Goal: Information Seeking & Learning: Learn about a topic

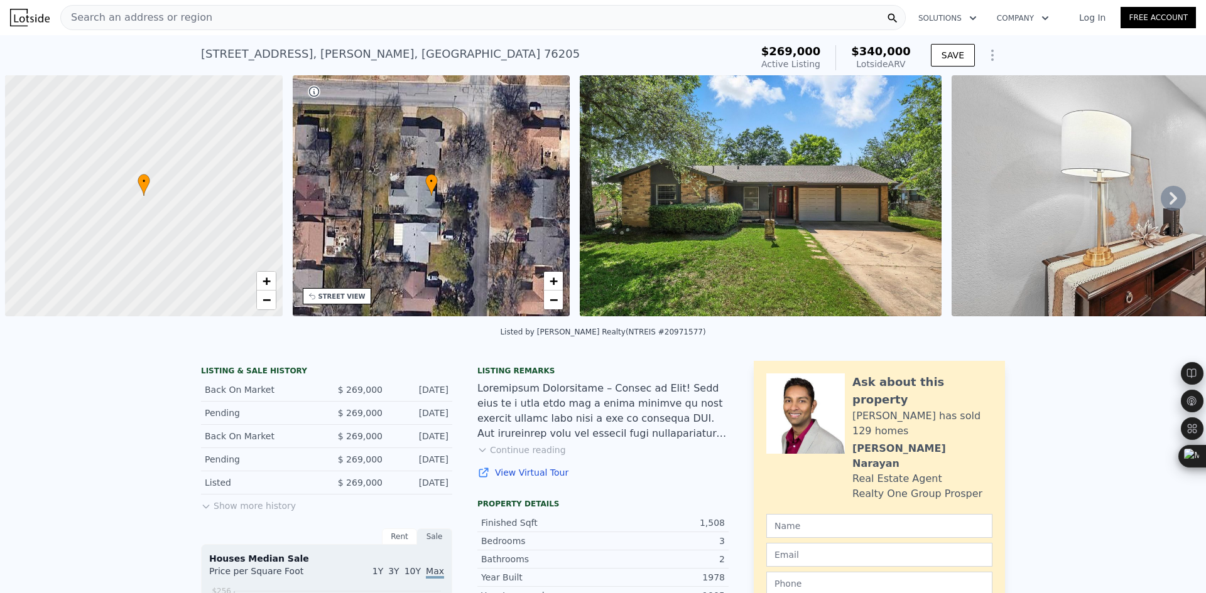
scroll to position [0, 5]
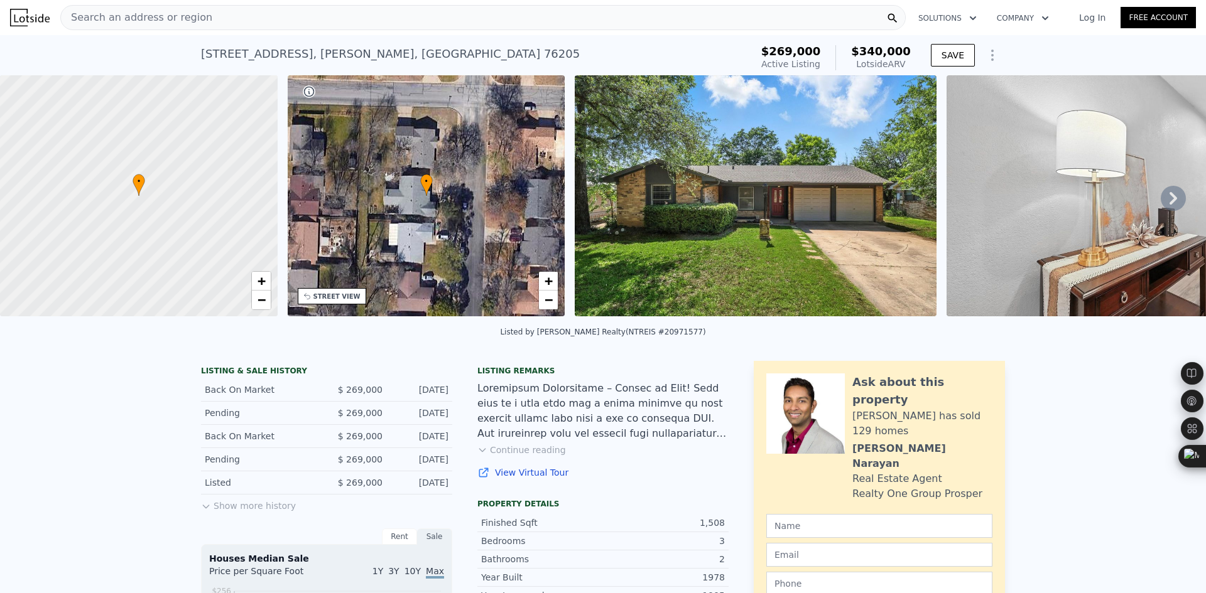
click at [292, 26] on div "Search an address or region" at bounding box center [482, 17] width 845 height 25
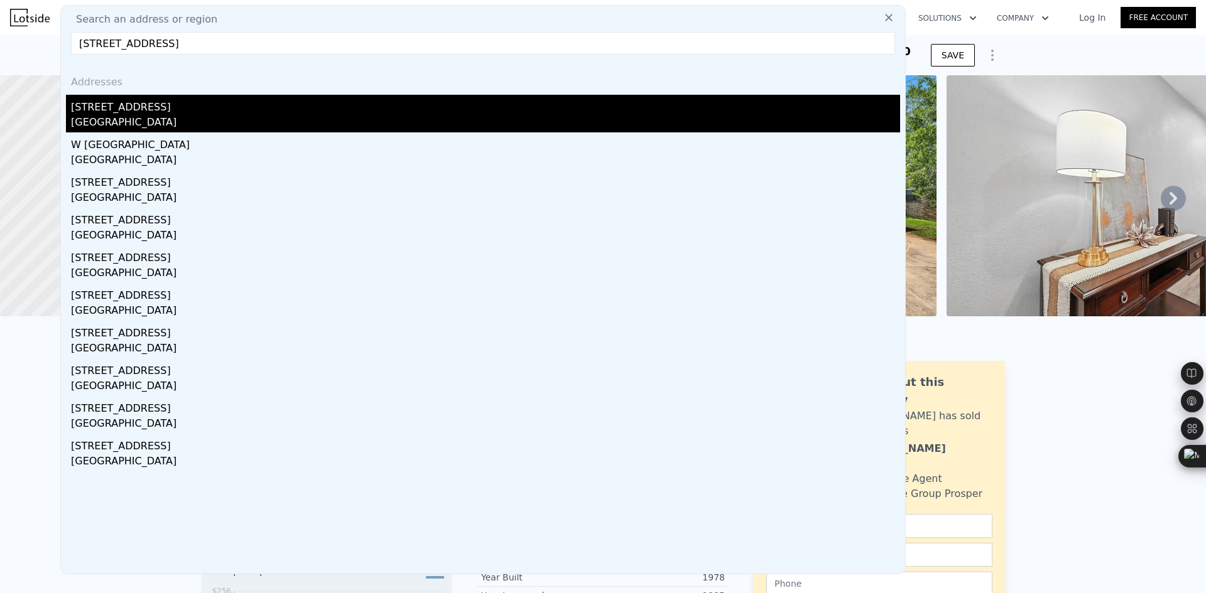
type input "[STREET_ADDRESS]"
click at [234, 119] on div "[GEOGRAPHIC_DATA]" at bounding box center [485, 124] width 829 height 18
type input "1"
type input "3"
type input "1"
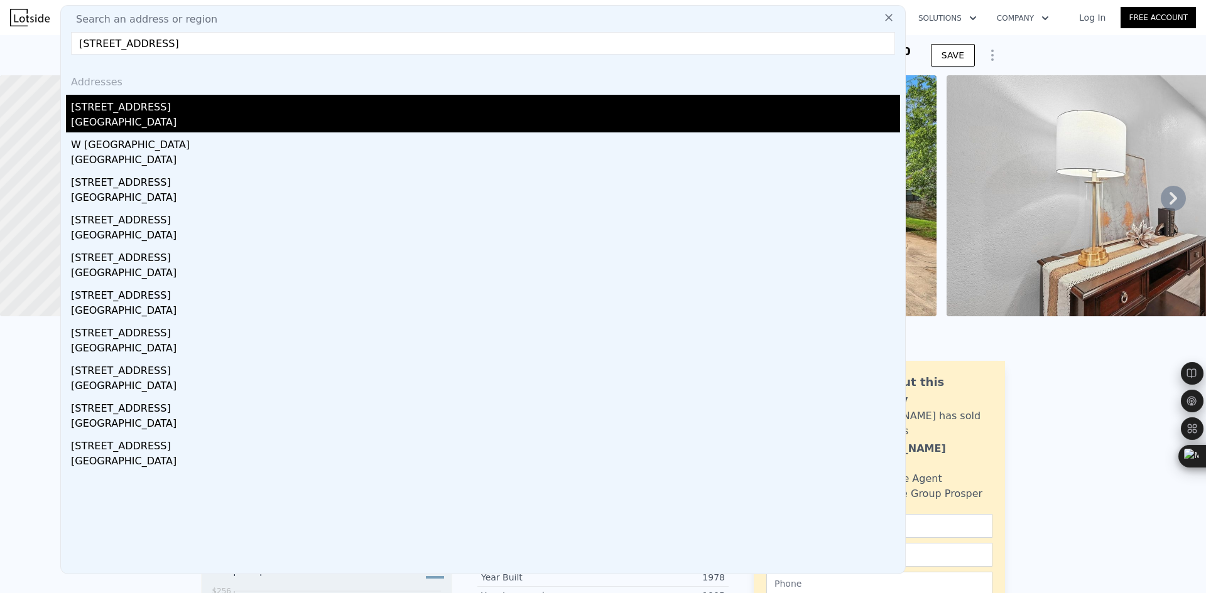
type input "594"
type input "1804"
type input "3454.31"
type input "7535.88"
type input "$ 406,000"
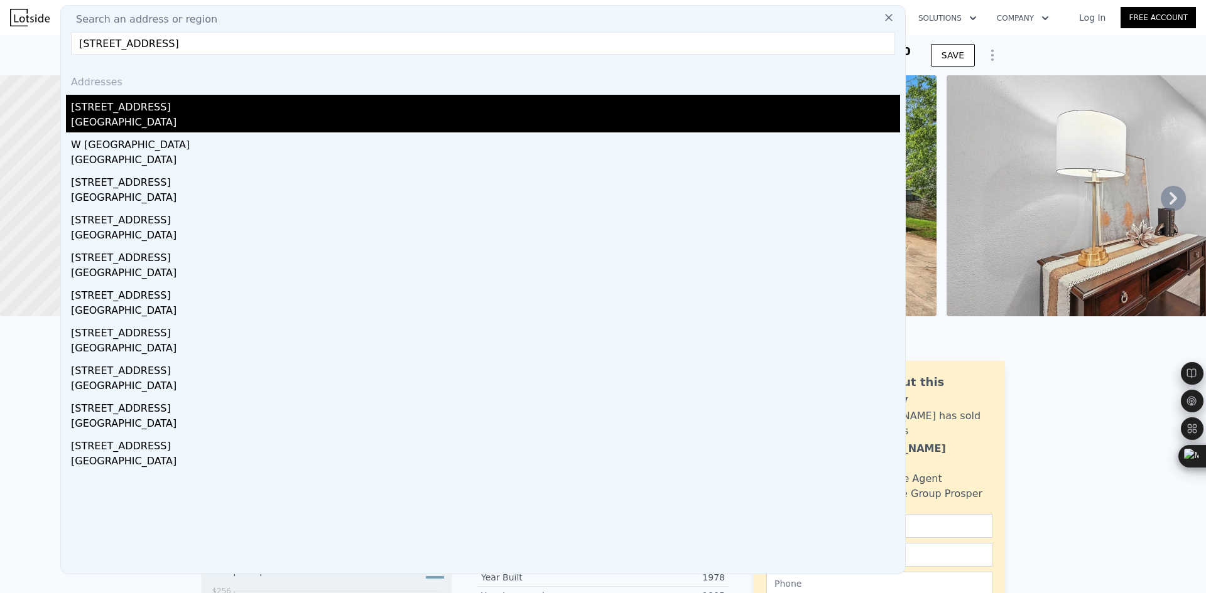
type input "5"
type input "$ 135,524"
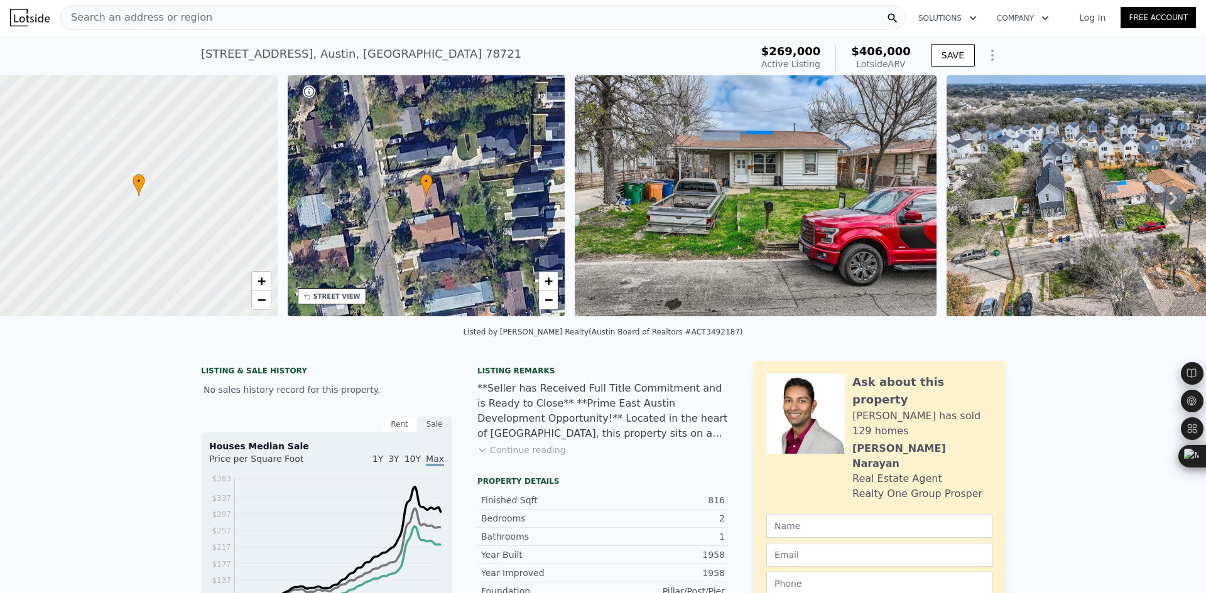
drag, startPoint x: 445, startPoint y: 57, endPoint x: 458, endPoint y: 55, distance: 13.9
click at [448, 57] on div "[STREET_ADDRESS] Active at (~ARV $406k )" at bounding box center [473, 57] width 545 height 35
drag, startPoint x: 863, startPoint y: 53, endPoint x: 909, endPoint y: 53, distance: 45.2
click at [909, 53] on span "$406,000" at bounding box center [881, 51] width 60 height 13
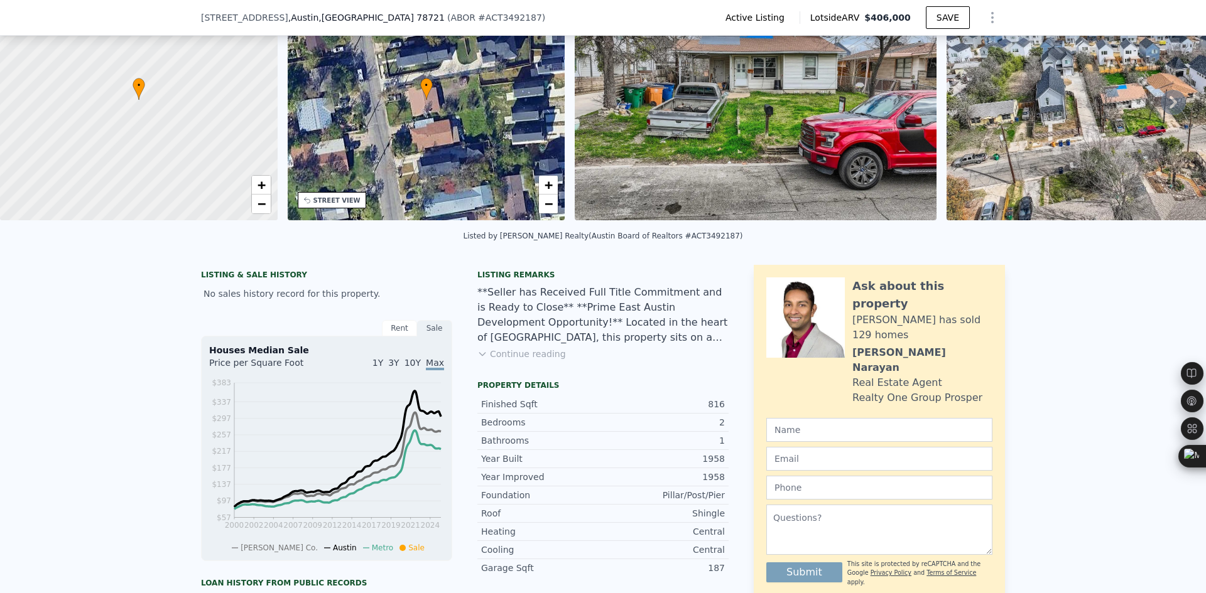
scroll to position [100, 0]
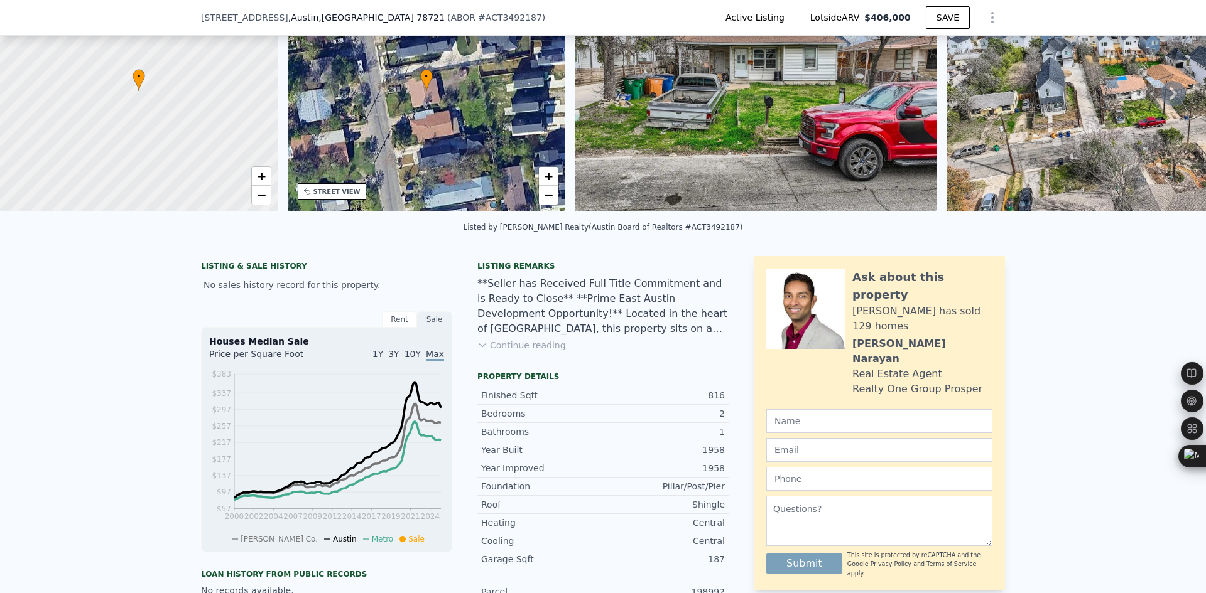
click at [529, 352] on button "Continue reading" at bounding box center [521, 345] width 89 height 13
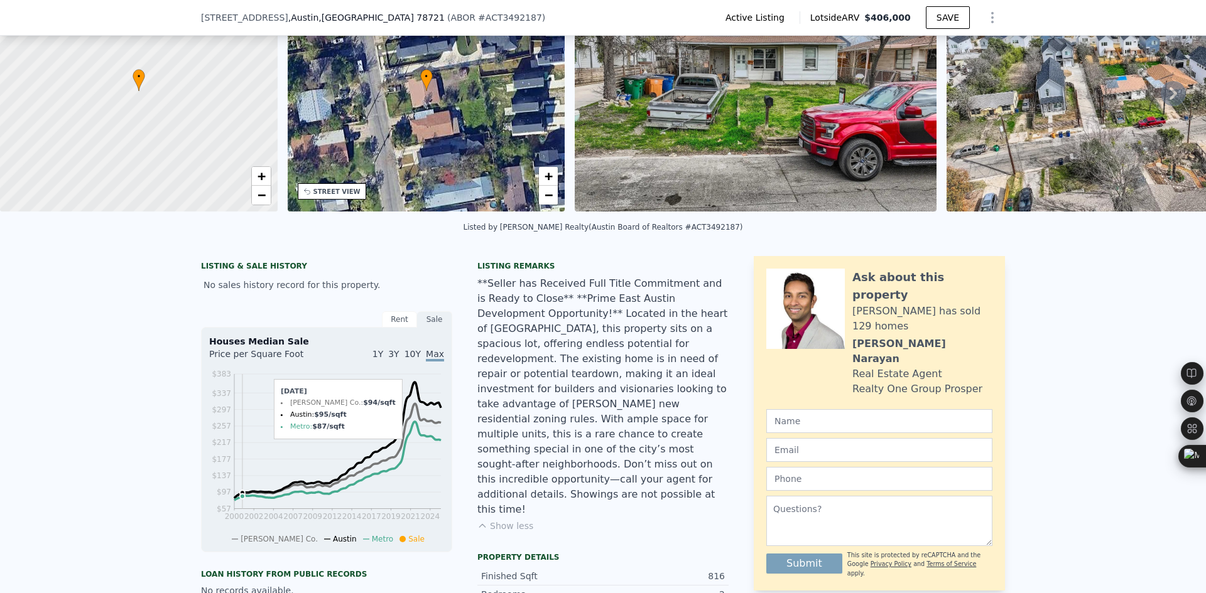
drag, startPoint x: 237, startPoint y: 480, endPoint x: 143, endPoint y: 375, distance: 141.4
click at [143, 375] on div "LISTING & SALE HISTORY No sales history record for this property. Rent Sale Ren…" at bounding box center [603, 601] width 1206 height 710
click at [447, 296] on div "No sales history record for this property." at bounding box center [326, 285] width 251 height 23
click at [421, 285] on div "No sales history record for this property." at bounding box center [326, 285] width 251 height 23
click at [423, 285] on div "No sales history record for this property." at bounding box center [326, 285] width 251 height 23
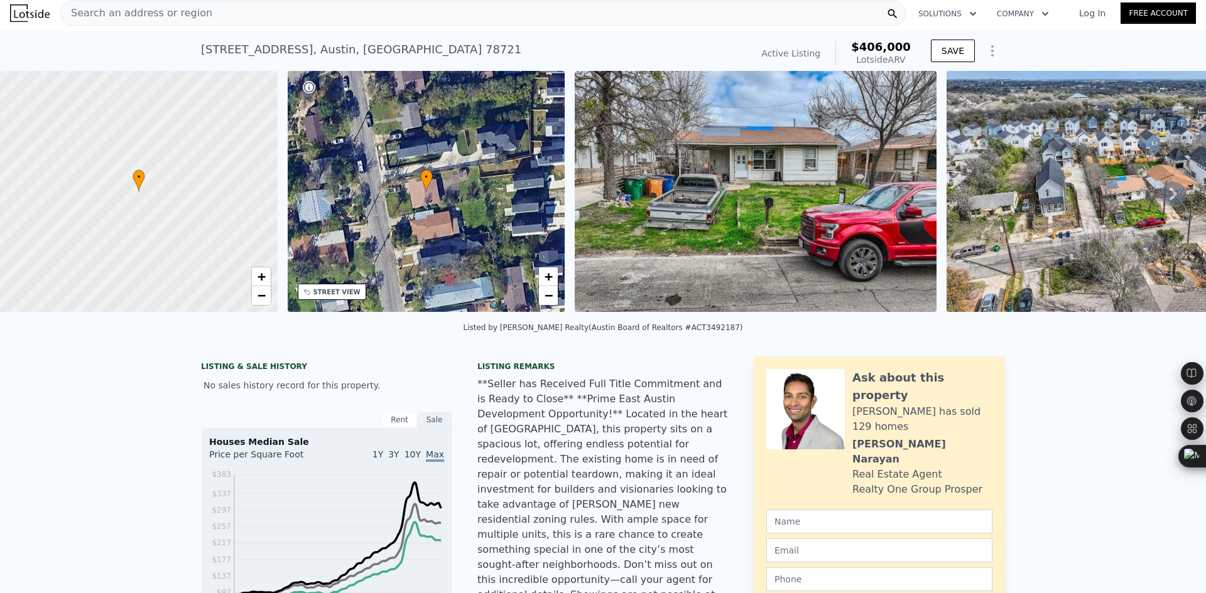
scroll to position [0, 0]
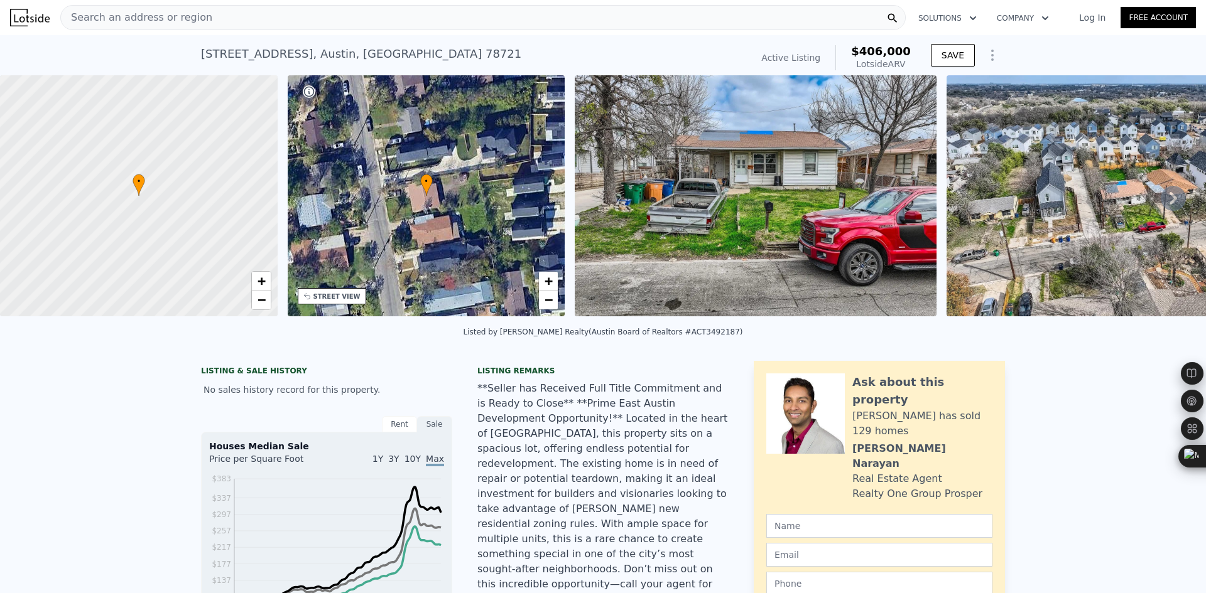
click at [348, 13] on div "Search an address or region" at bounding box center [482, 17] width 845 height 25
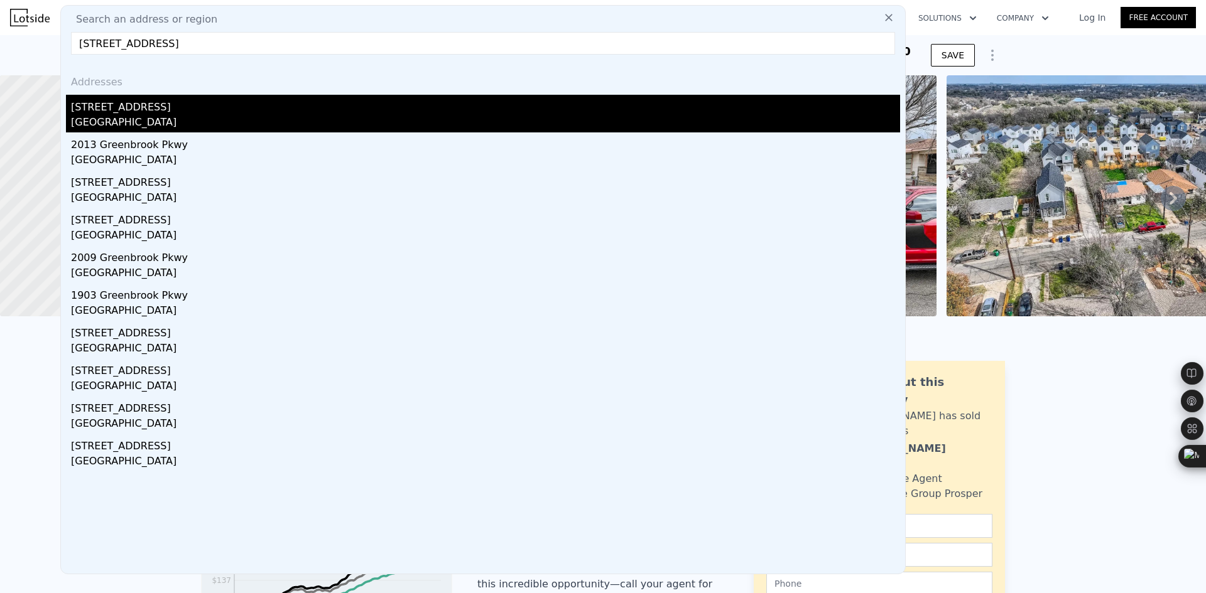
type input "[STREET_ADDRESS]"
click at [220, 107] on div "[STREET_ADDRESS]" at bounding box center [485, 105] width 829 height 20
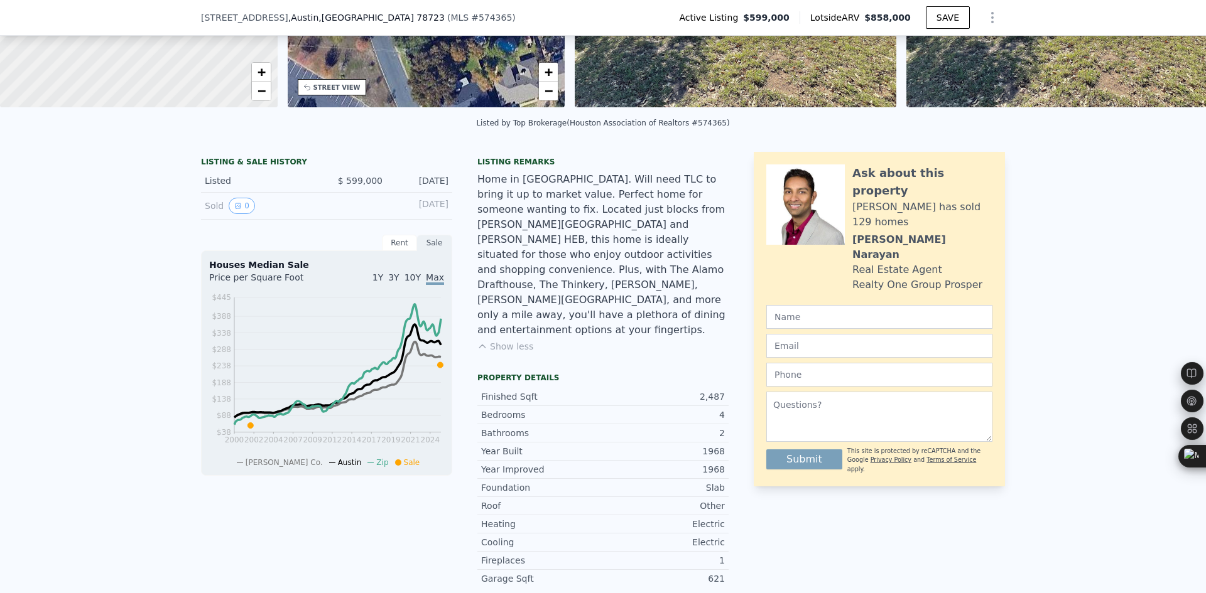
scroll to position [414, 0]
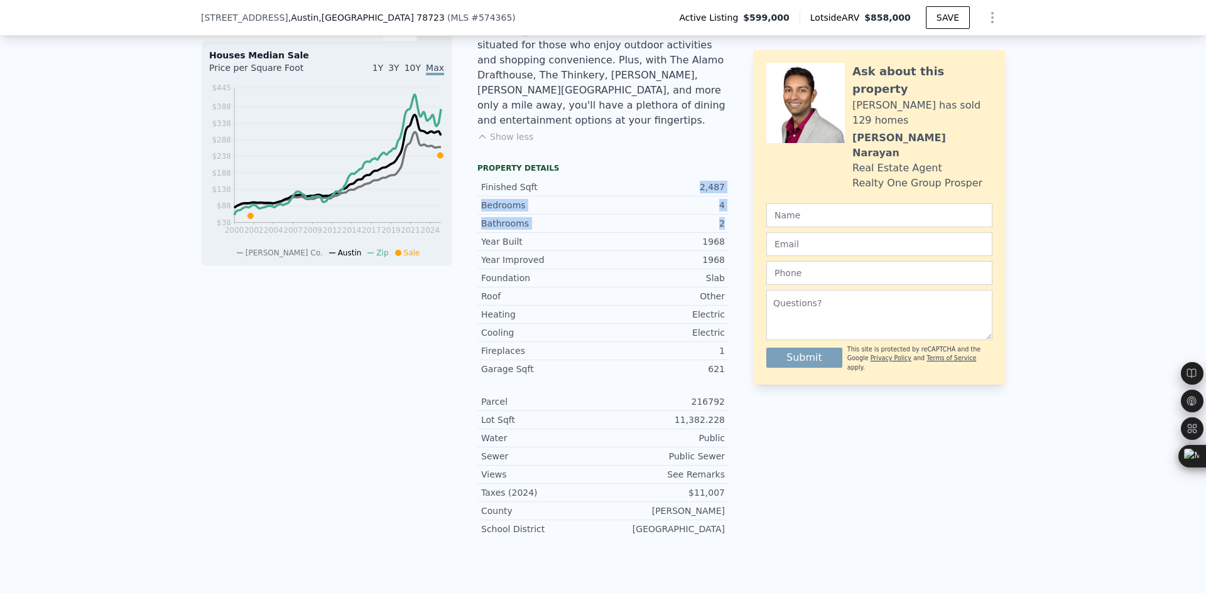
drag, startPoint x: 720, startPoint y: 202, endPoint x: 691, endPoint y: 171, distance: 42.2
click at [691, 178] on div "Finished Sqft 2,487 Bedrooms 4 Bathrooms 2 Year Built 1968" at bounding box center [602, 214] width 251 height 72
click at [637, 181] on div "2,487" at bounding box center [664, 187] width 122 height 13
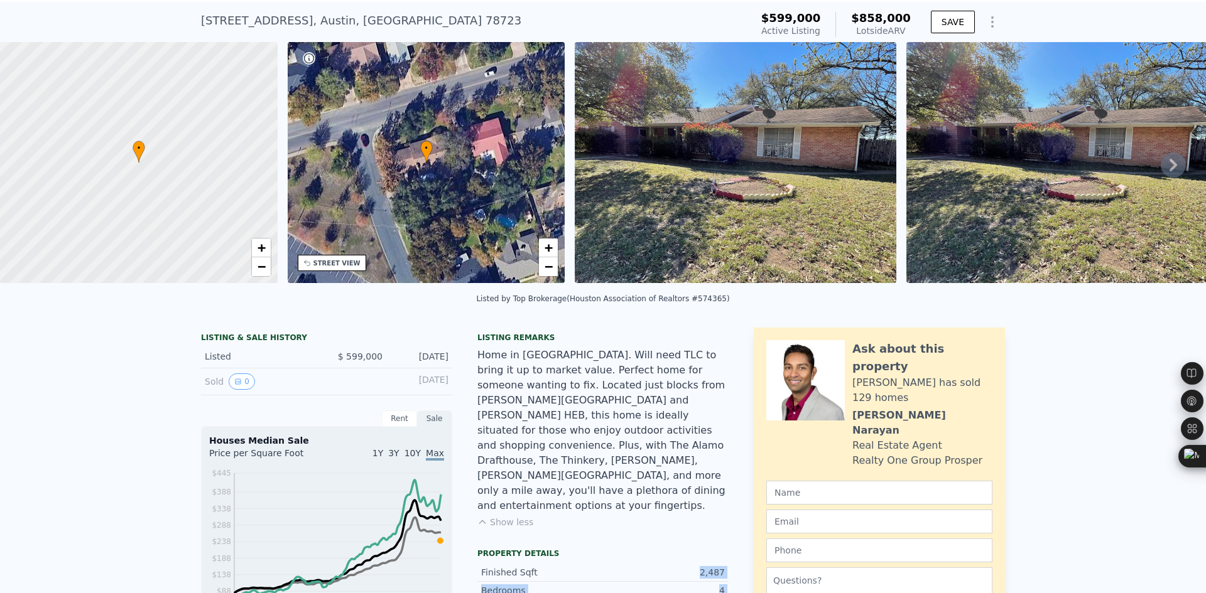
scroll to position [4, 0]
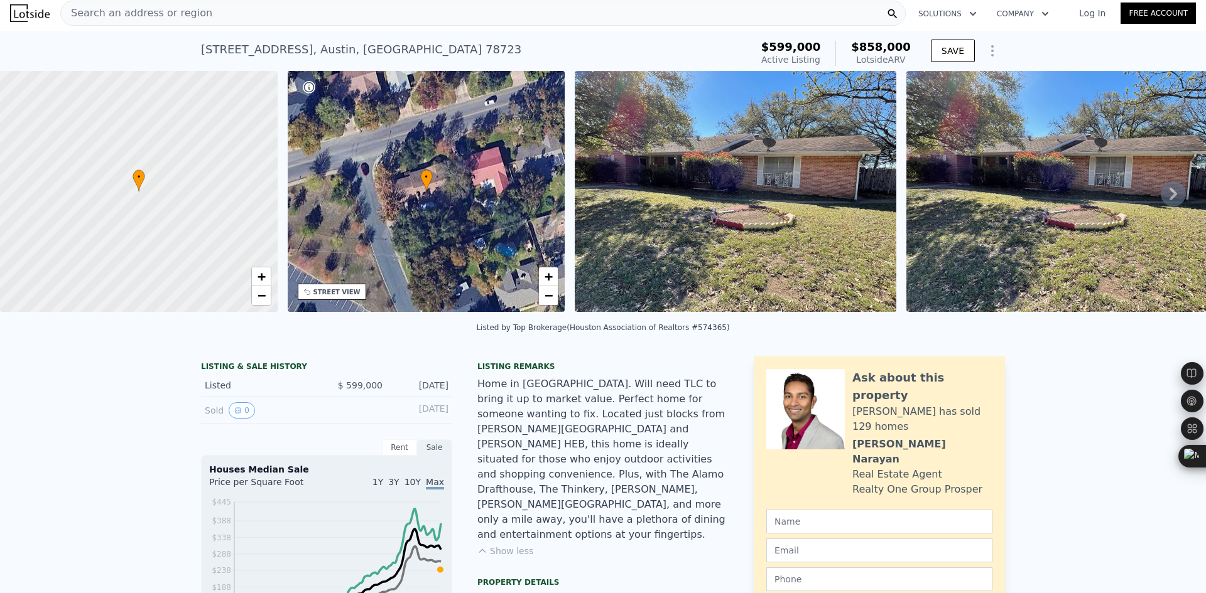
click at [621, 347] on div "Listed by Top Brokerage (Houston Association of Realtors #574365)" at bounding box center [603, 331] width 1206 height 30
